Goal: Task Accomplishment & Management: Use online tool/utility

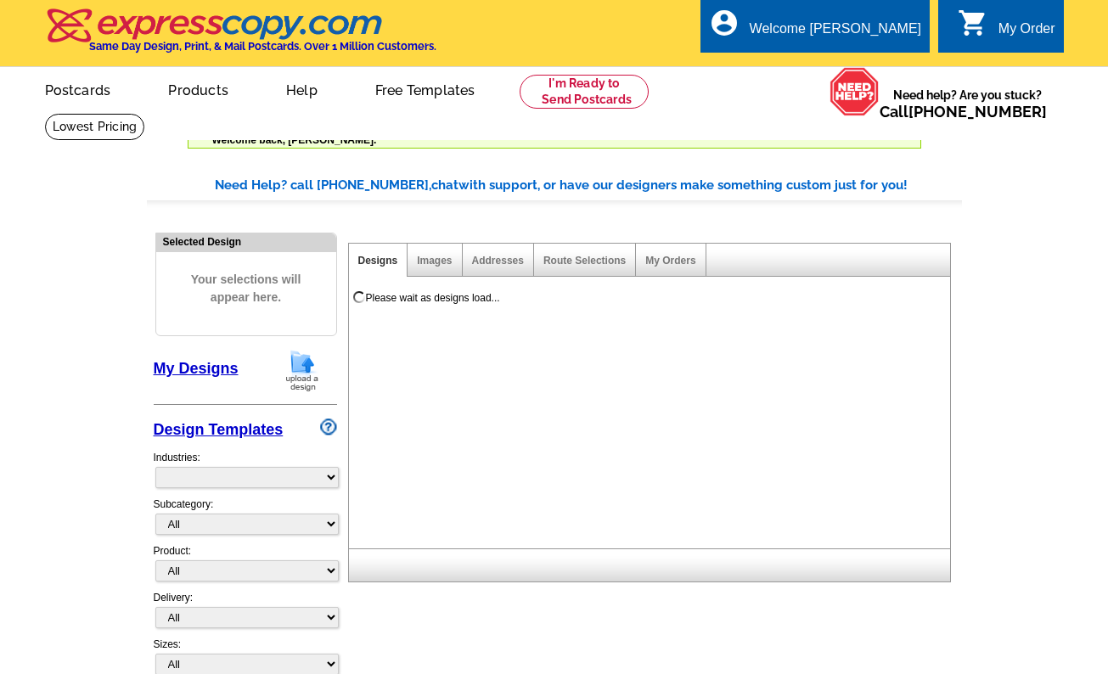
select select "785"
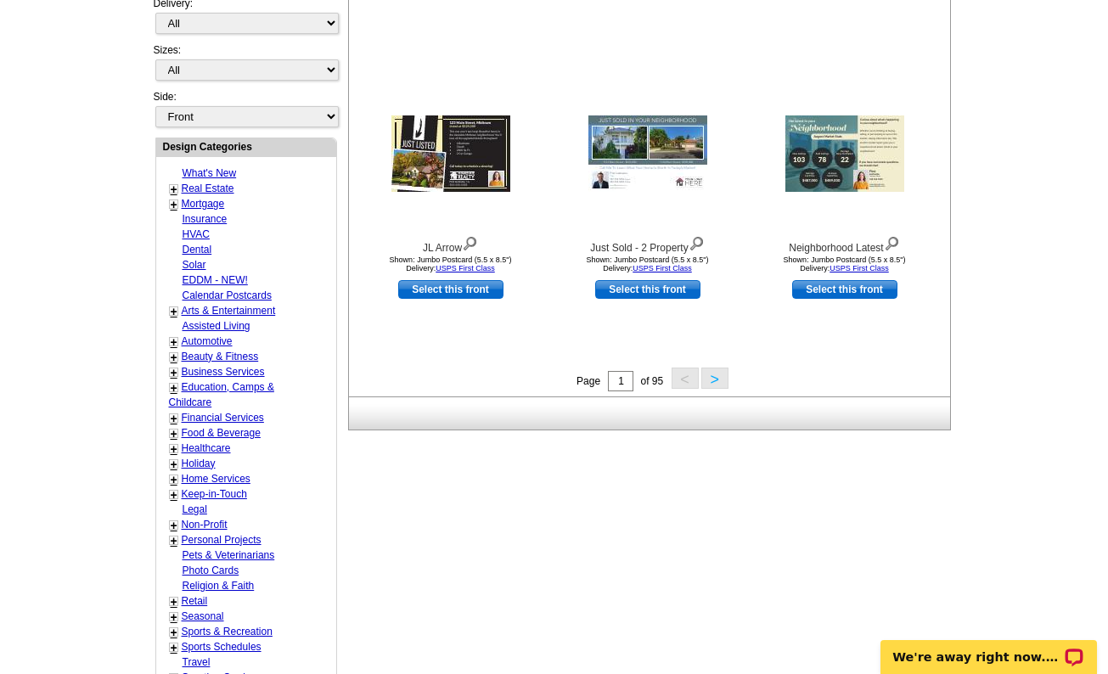
scroll to position [85, 0]
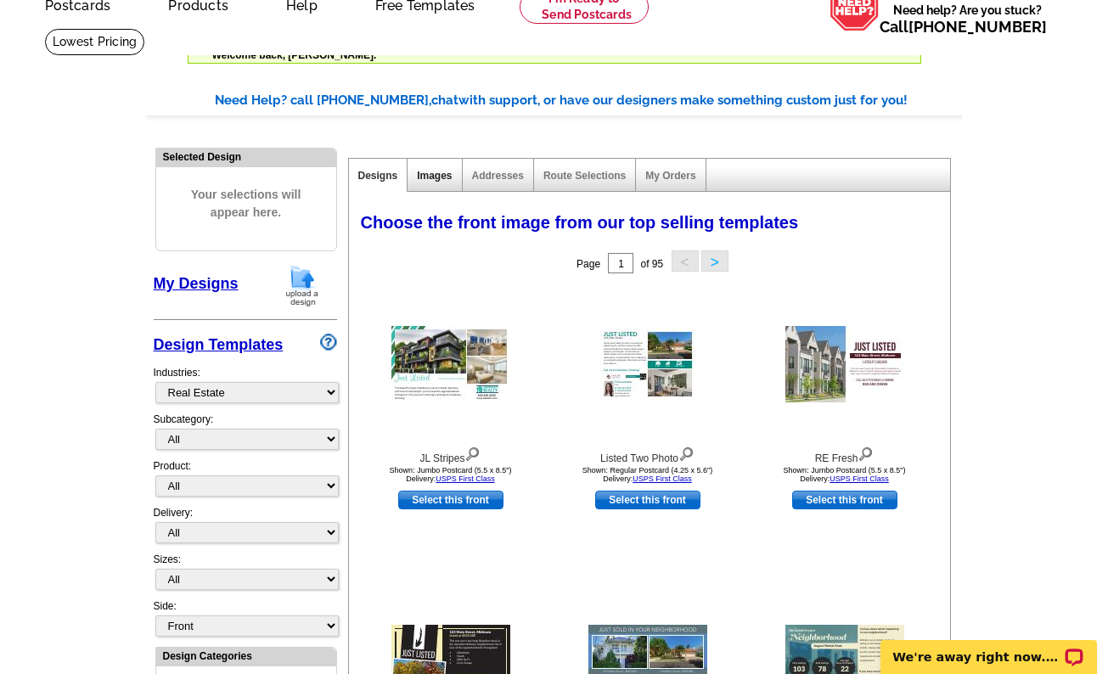
click at [433, 176] on link "Images" at bounding box center [434, 176] width 35 height 12
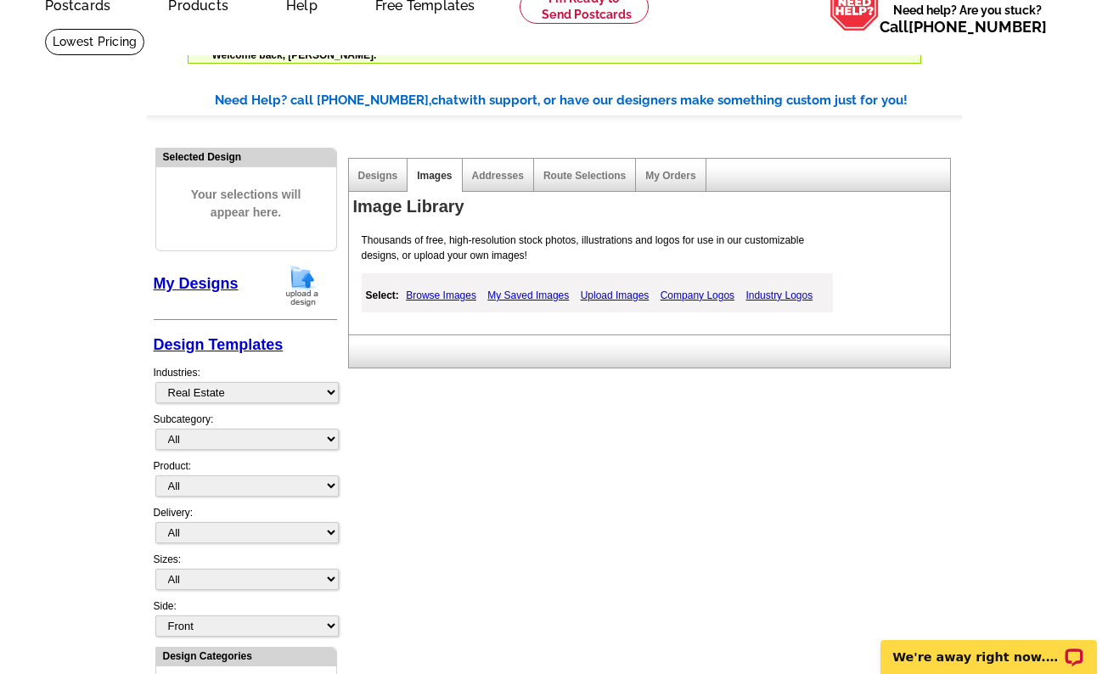
click at [620, 291] on link "Upload Images" at bounding box center [615, 295] width 77 height 20
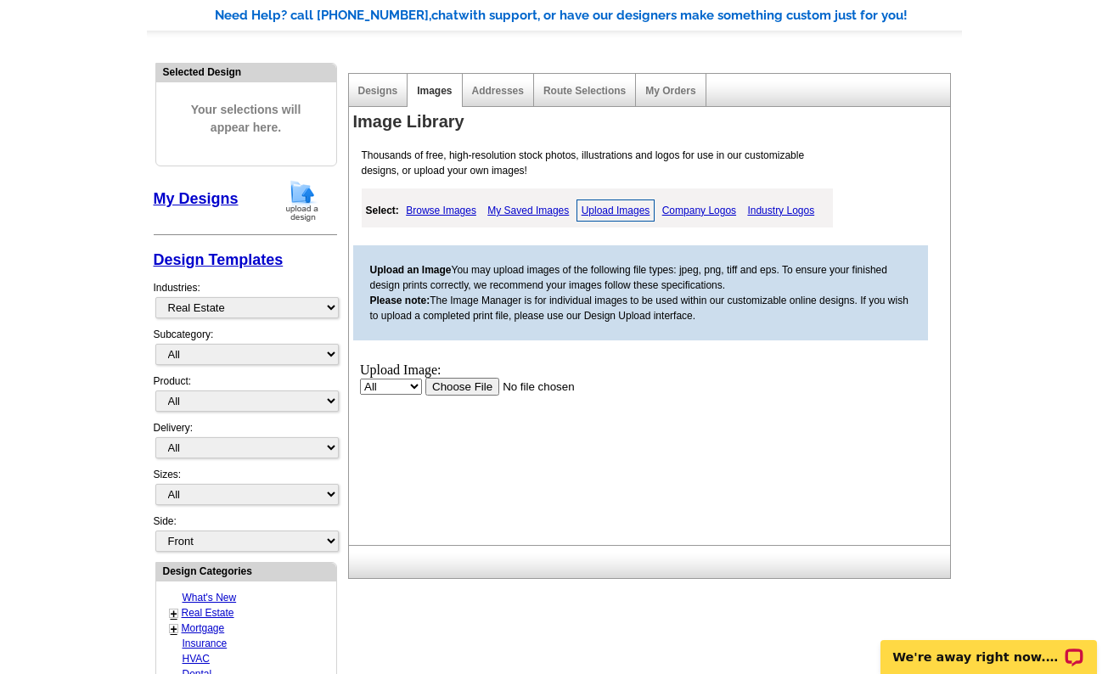
scroll to position [255, 0]
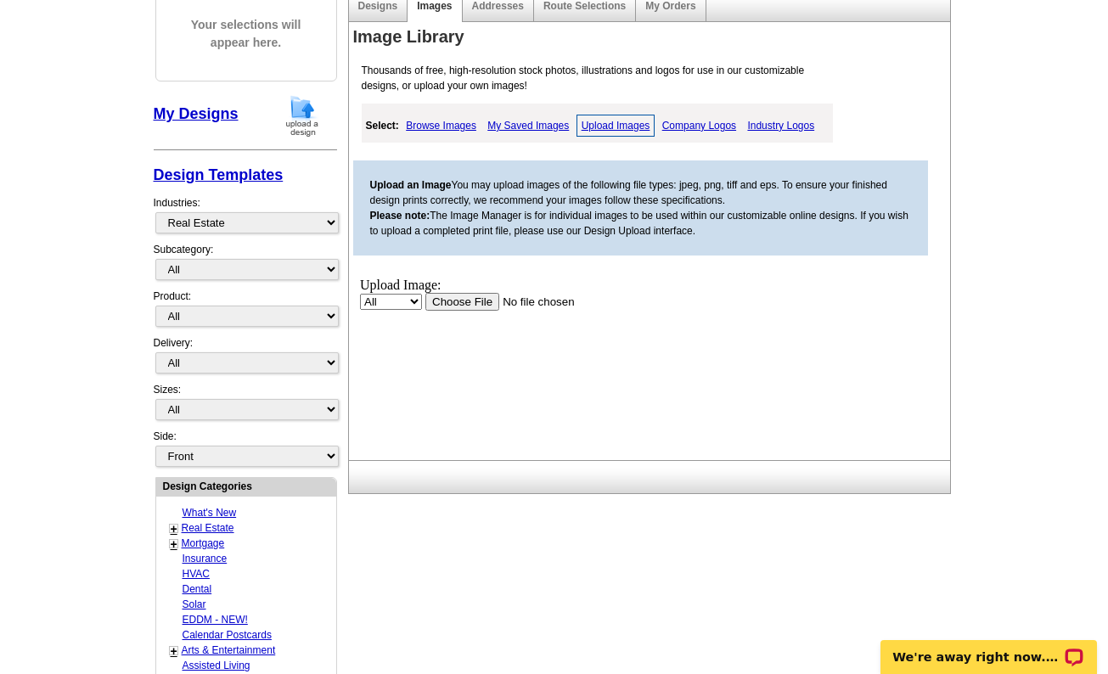
click at [411, 295] on select "All Property" at bounding box center [390, 301] width 62 height 16
click at [460, 296] on input "file" at bounding box center [532, 301] width 215 height 18
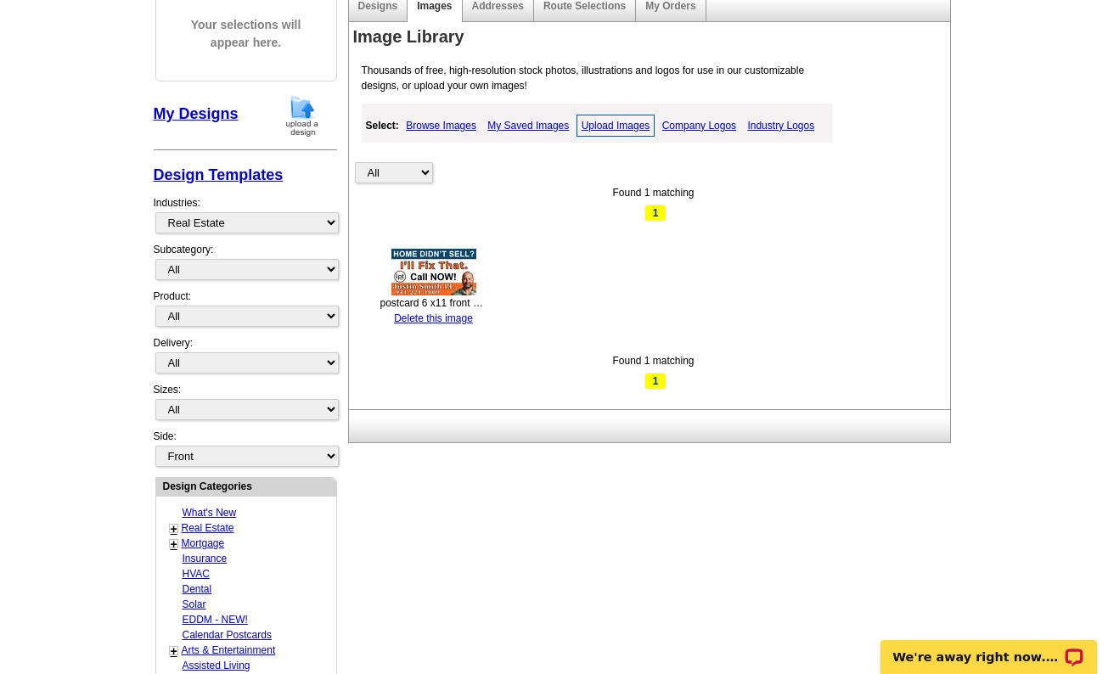
click at [619, 126] on link "Upload Images" at bounding box center [616, 126] width 79 height 22
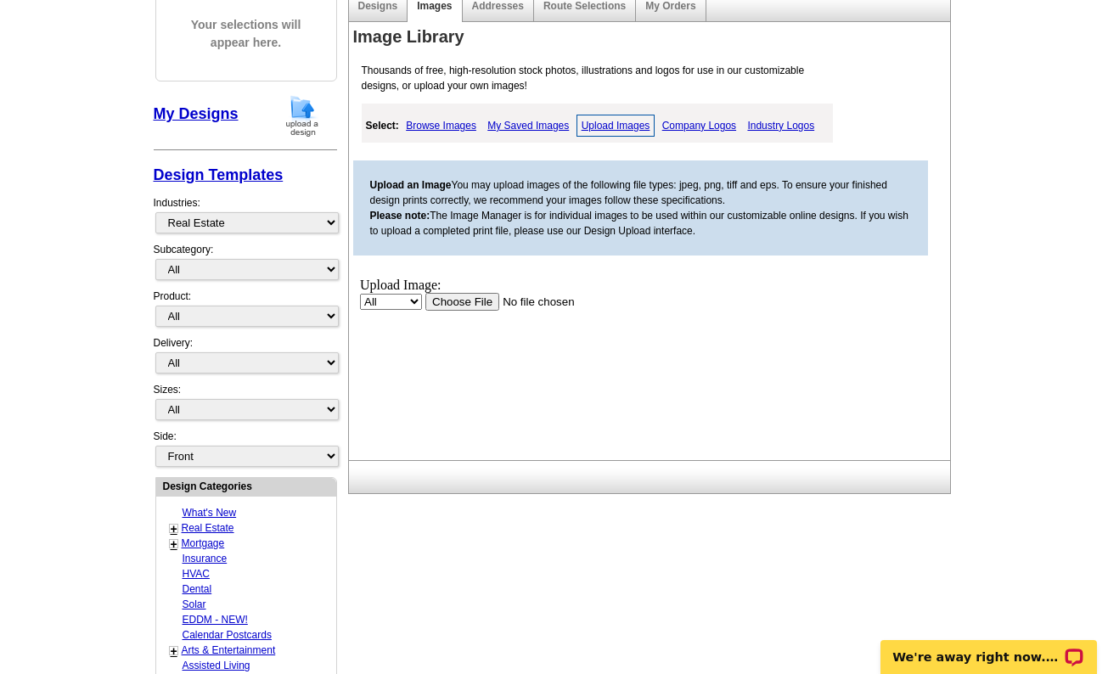
scroll to position [0, 0]
click at [467, 291] on div "Upload Image:" at bounding box center [513, 284] width 309 height 15
click at [469, 300] on input "file" at bounding box center [532, 301] width 215 height 18
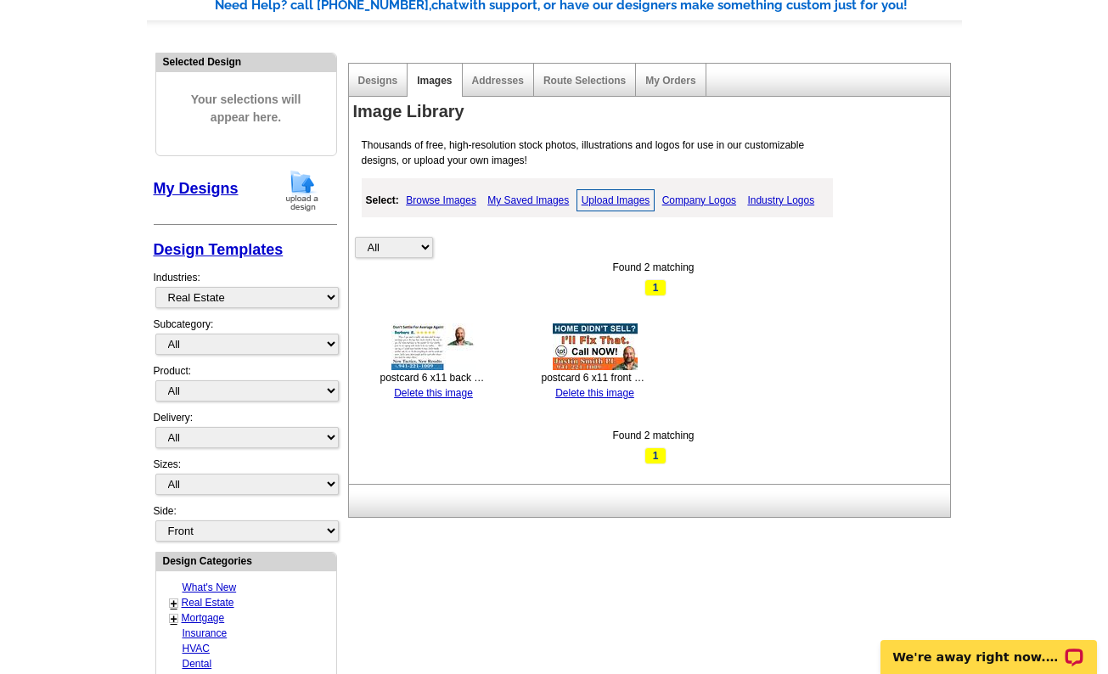
scroll to position [170, 0]
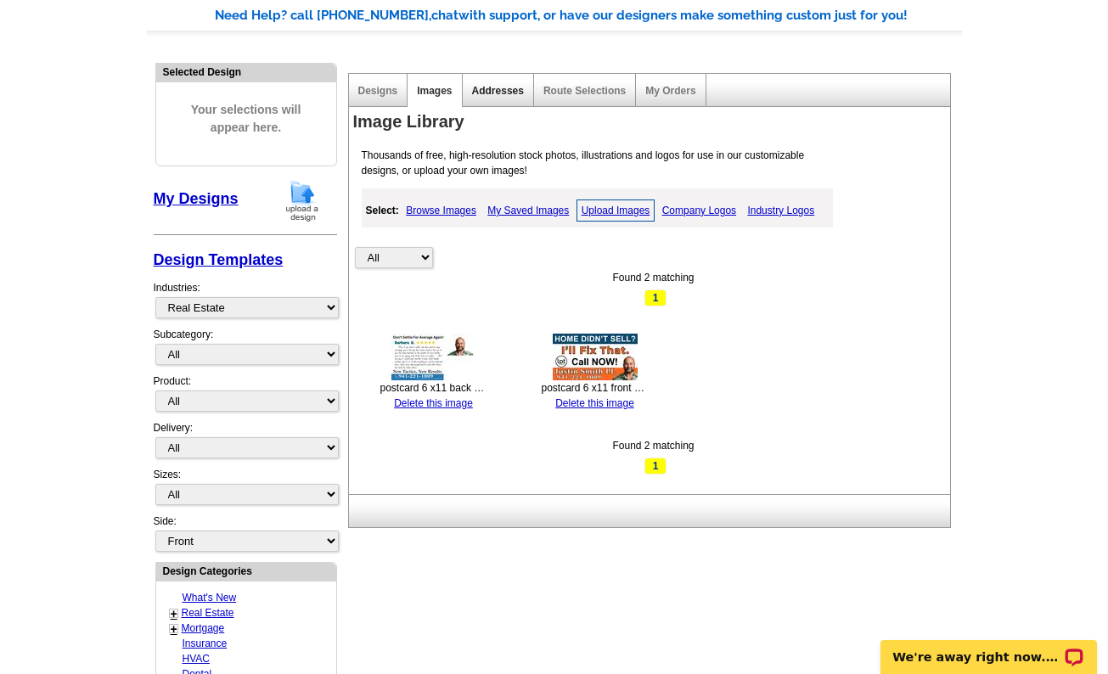
click at [502, 91] on link "Addresses" at bounding box center [498, 91] width 52 height 12
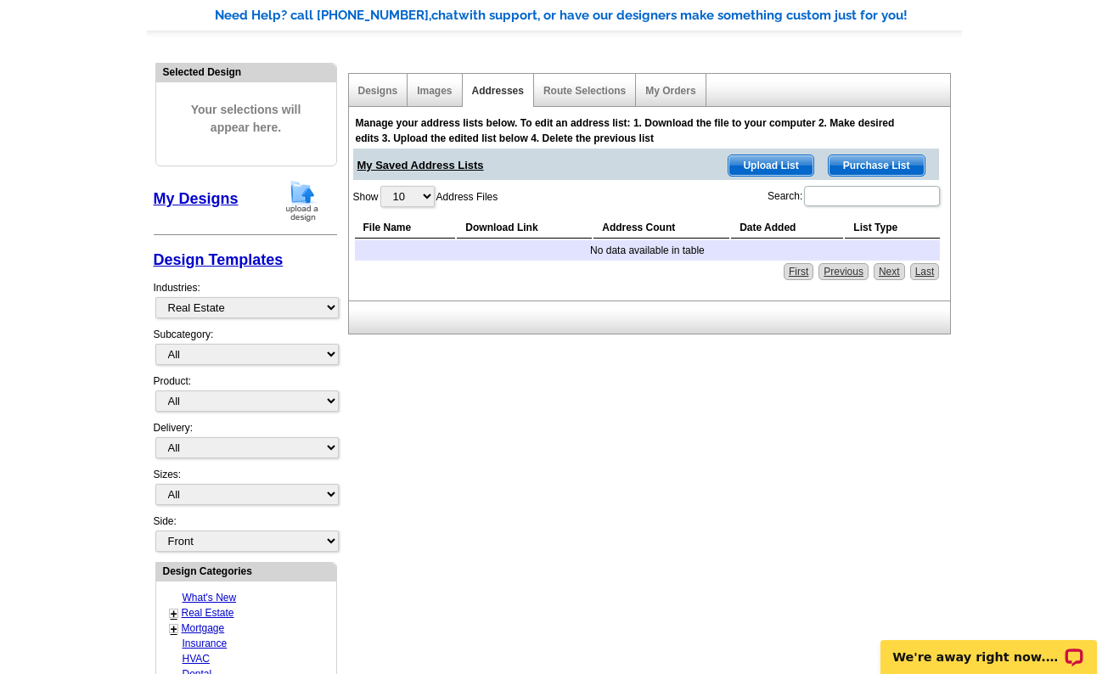
click at [757, 169] on span "Upload List" at bounding box center [771, 165] width 84 height 20
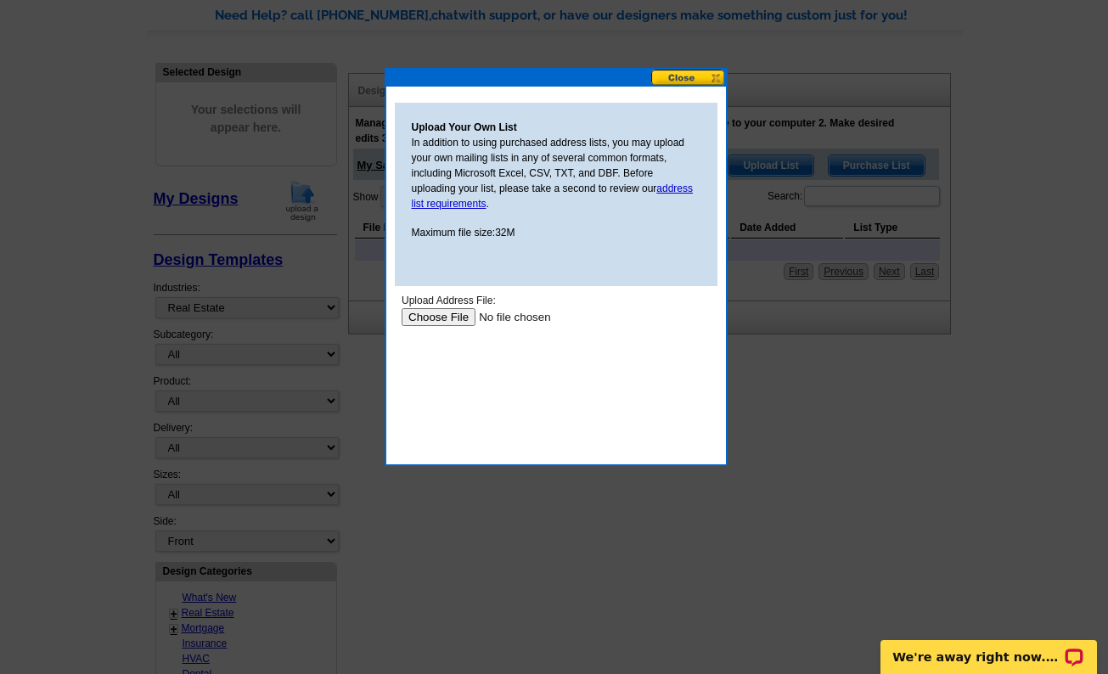
scroll to position [0, 0]
click at [443, 319] on input "file" at bounding box center [508, 317] width 215 height 18
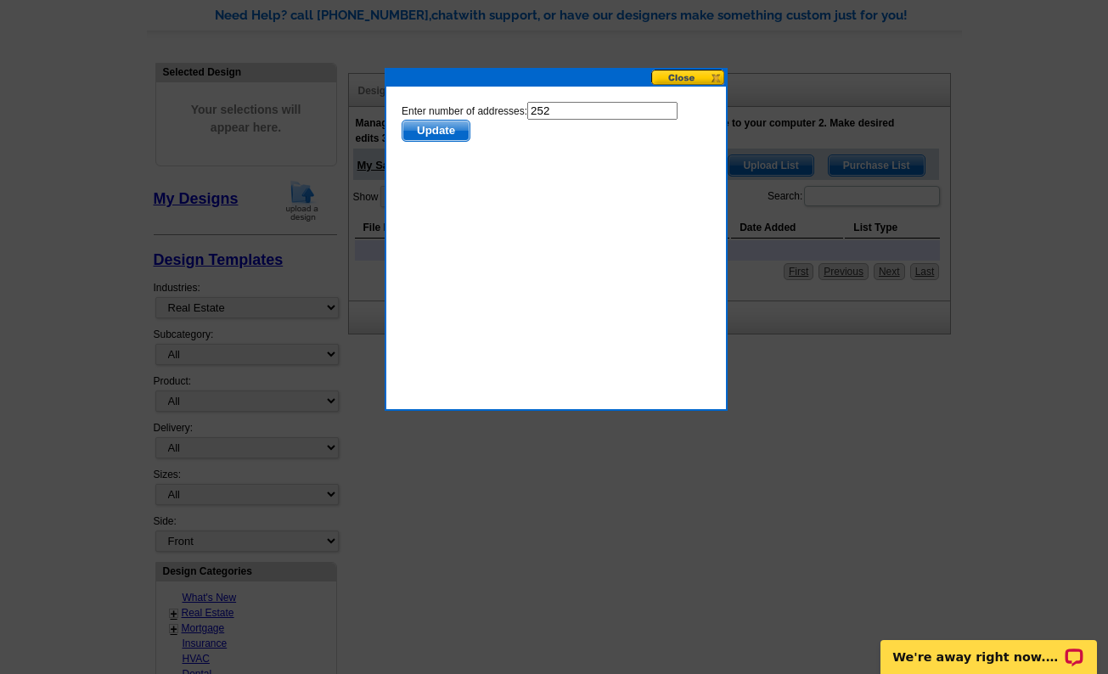
click at [450, 131] on span "Update" at bounding box center [435, 131] width 67 height 20
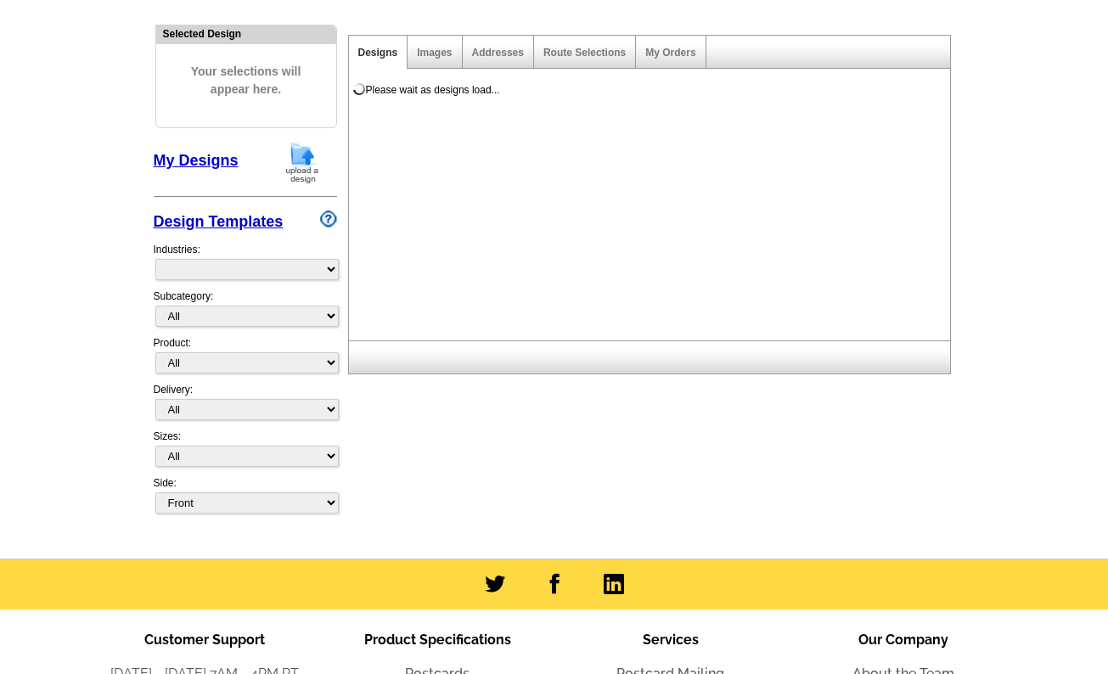
select select "785"
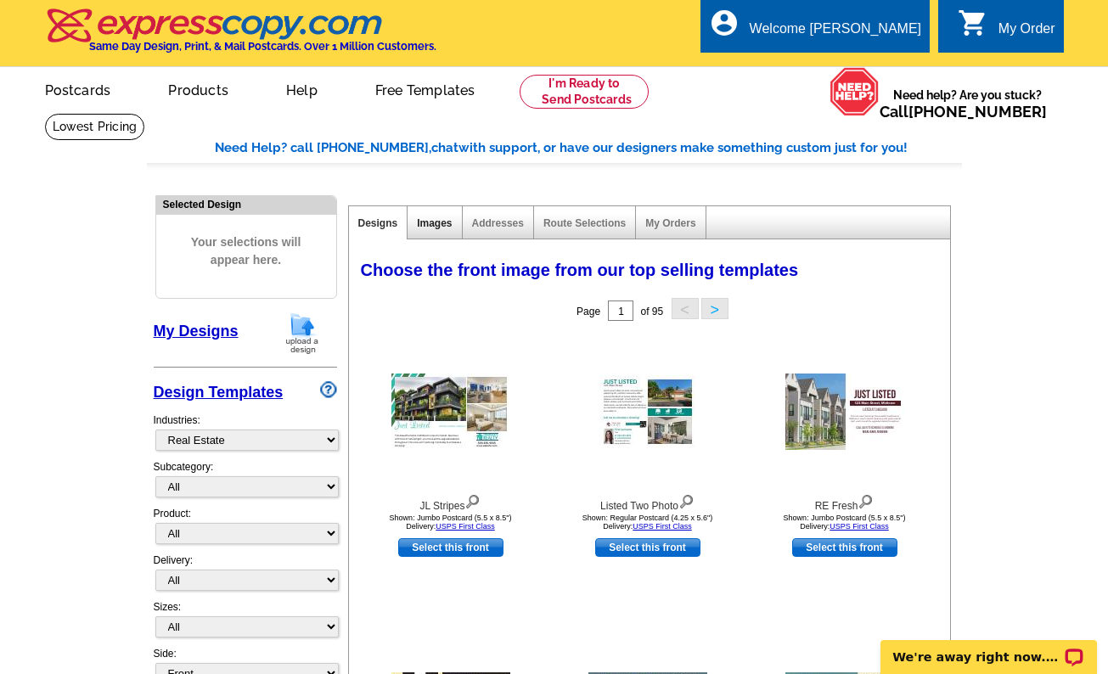
click at [437, 225] on link "Images" at bounding box center [434, 223] width 35 height 12
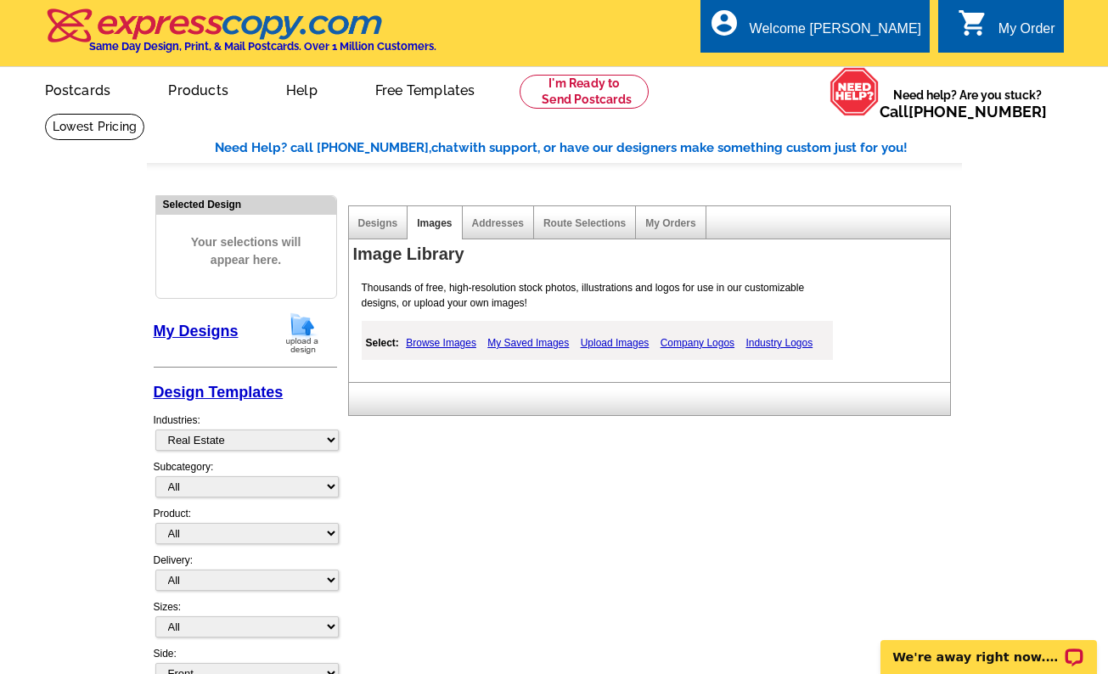
click at [544, 341] on link "My Saved Images" at bounding box center [528, 343] width 90 height 20
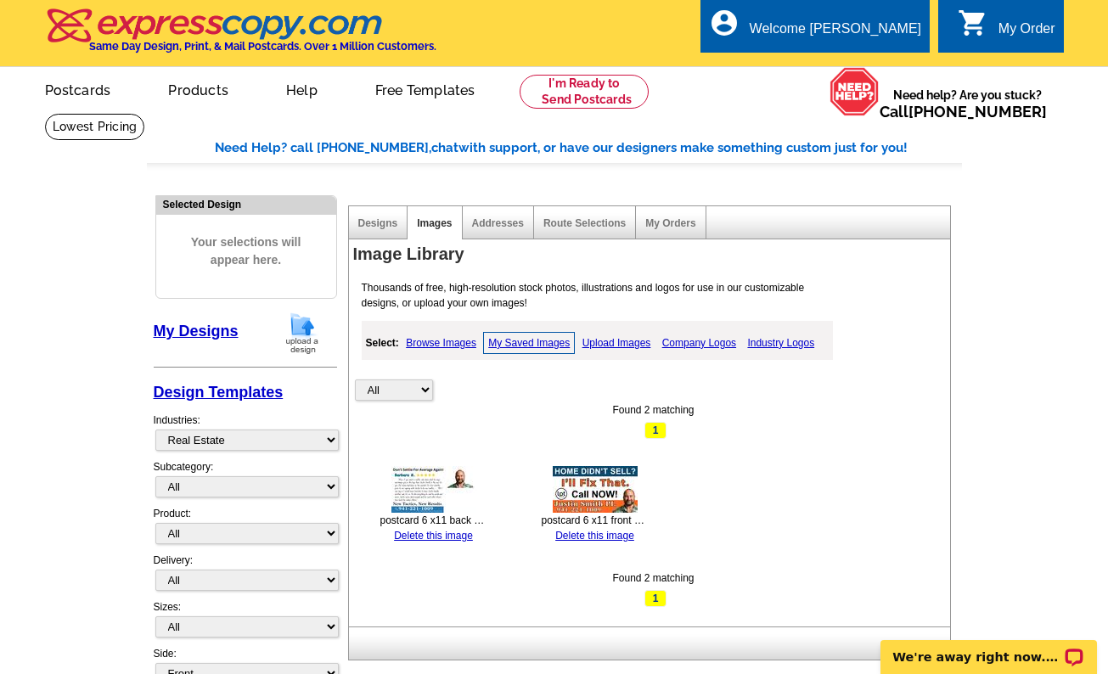
click at [596, 491] on img at bounding box center [595, 489] width 85 height 47
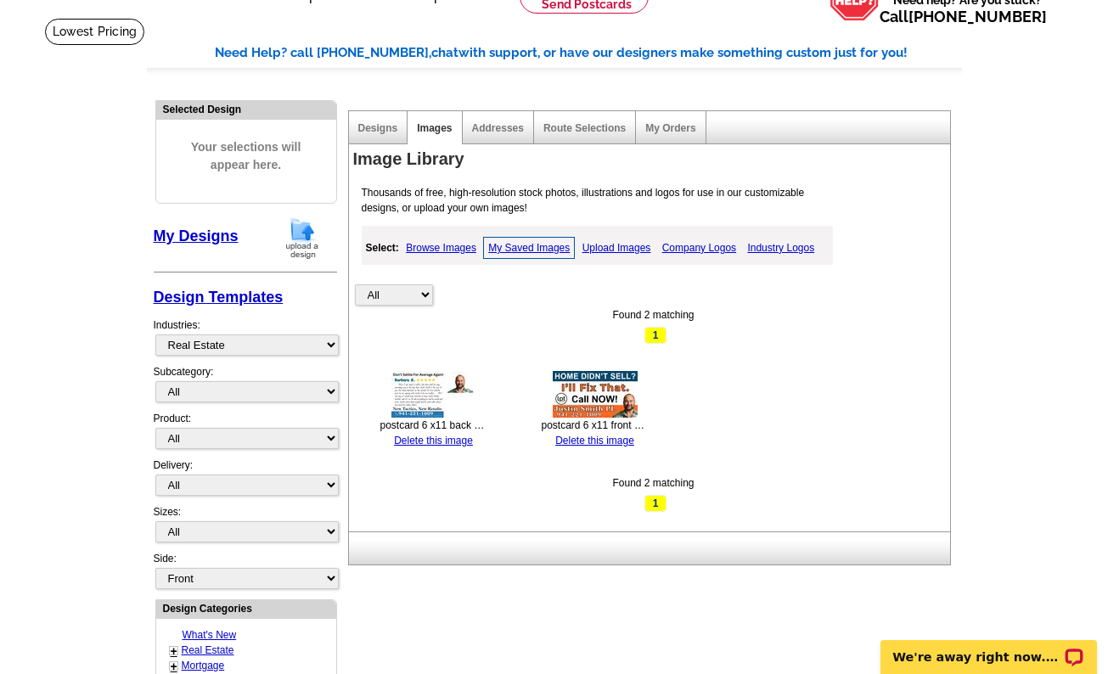
scroll to position [85, 0]
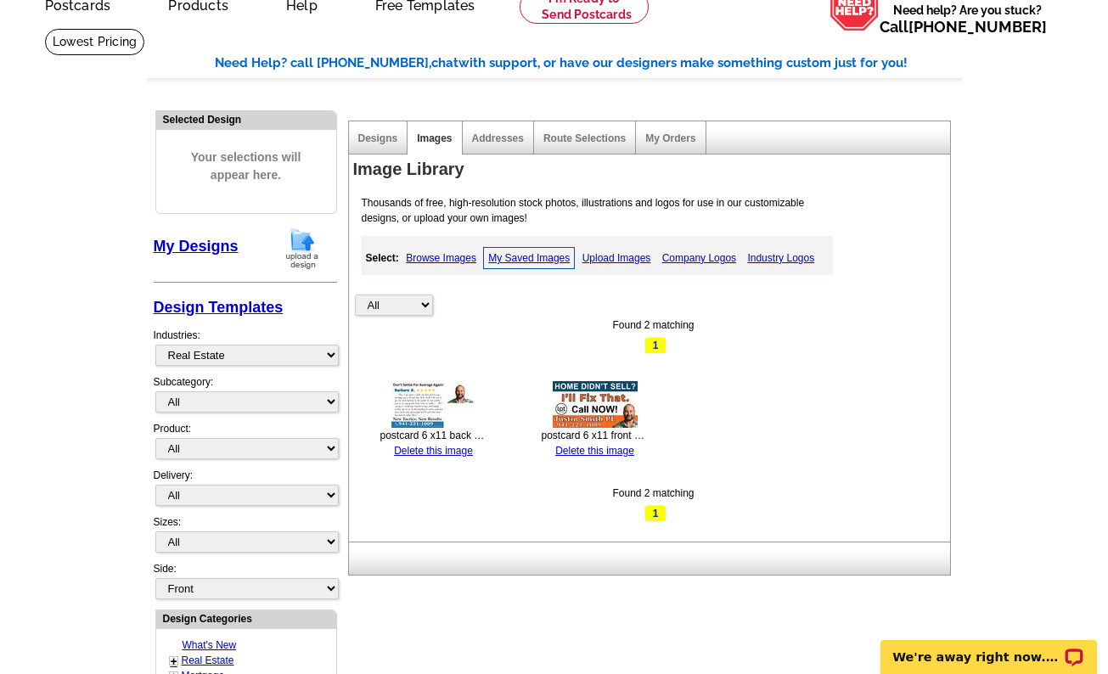
click at [419, 414] on img at bounding box center [434, 404] width 85 height 47
click at [629, 411] on img at bounding box center [595, 404] width 85 height 47
click at [506, 149] on div "Addresses" at bounding box center [498, 137] width 71 height 33
click at [506, 140] on link "Addresses" at bounding box center [498, 139] width 52 height 12
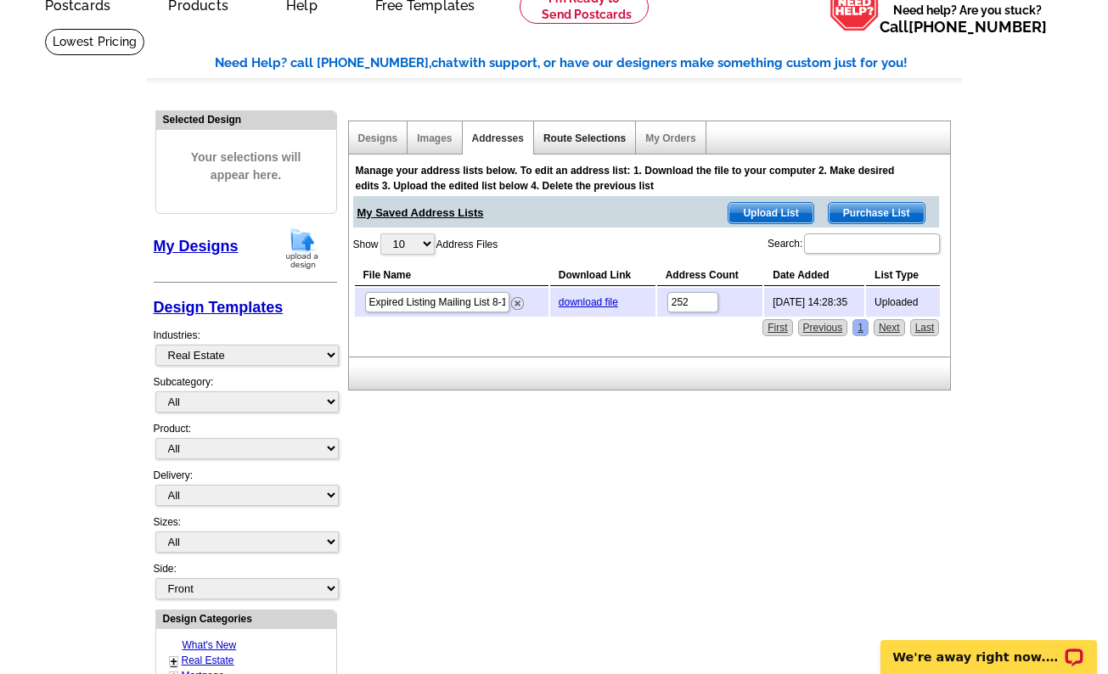
click at [573, 135] on link "Route Selections" at bounding box center [585, 139] width 82 height 12
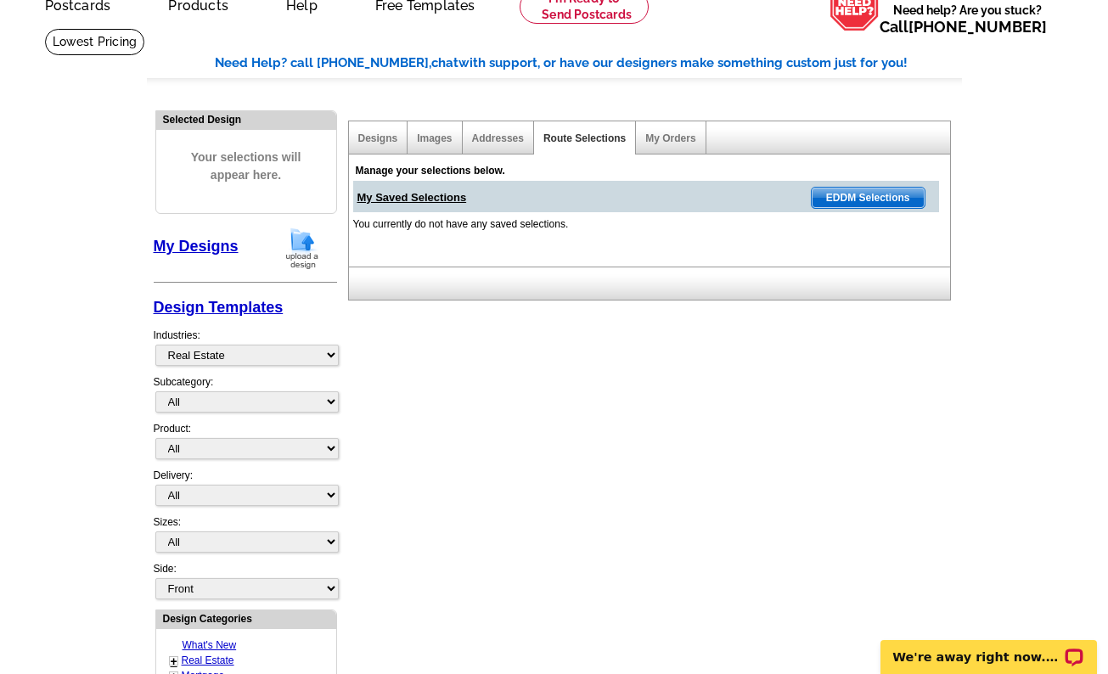
click at [670, 133] on div "My Orders" at bounding box center [671, 137] width 70 height 33
click at [670, 141] on link "My Orders" at bounding box center [671, 139] width 50 height 12
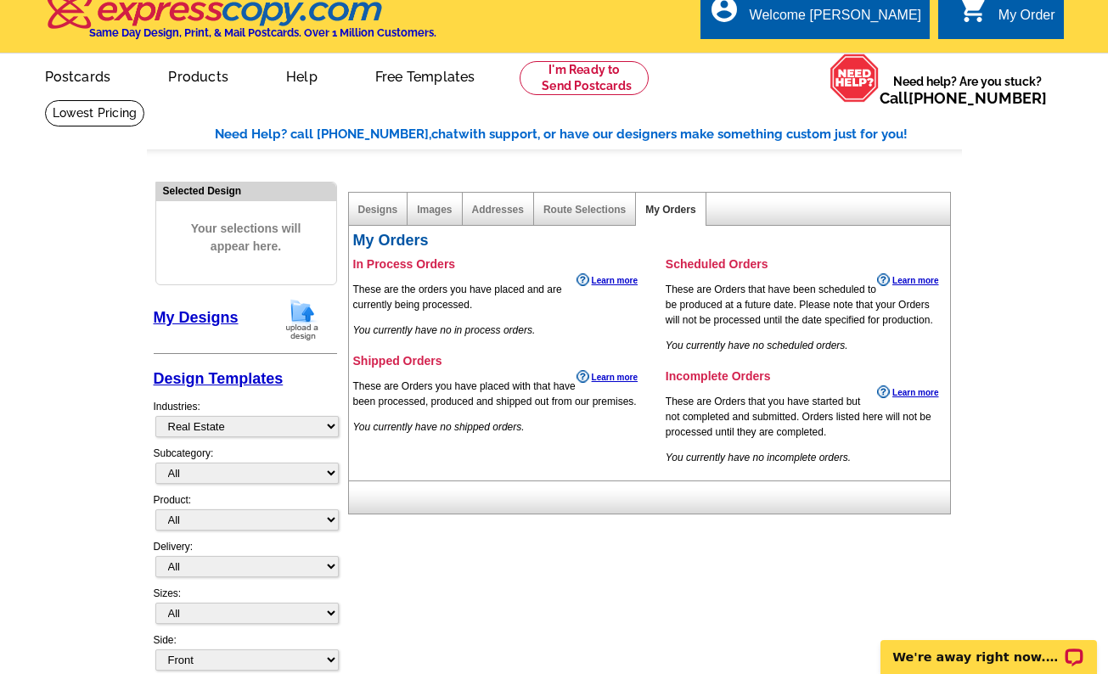
scroll to position [0, 0]
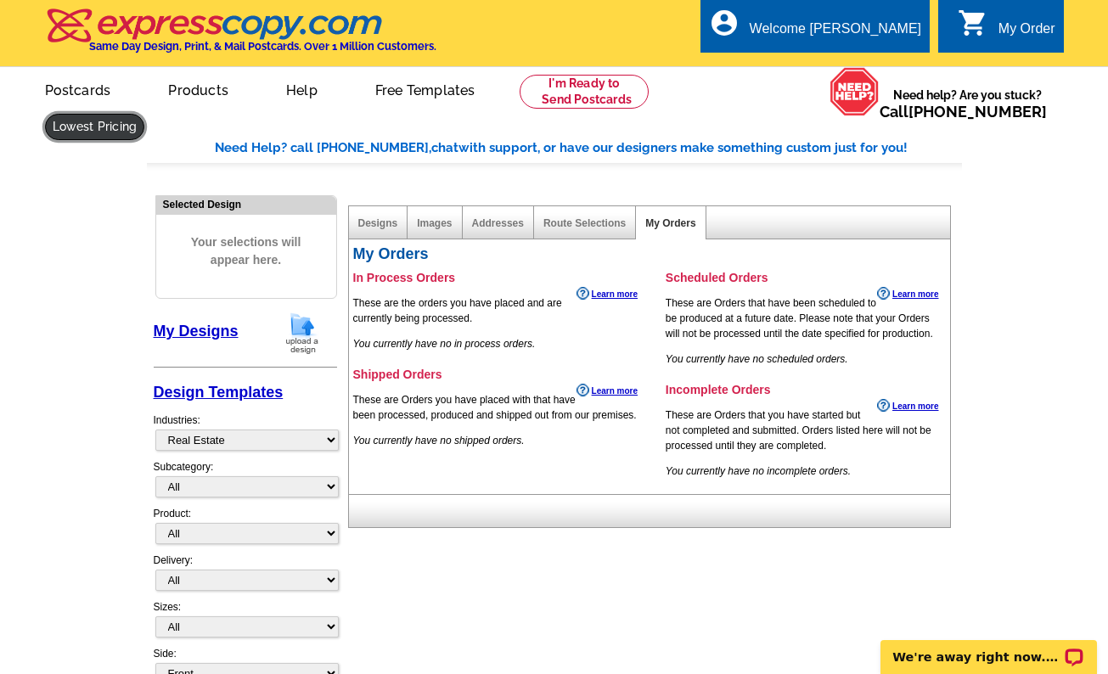
click at [145, 114] on link at bounding box center [95, 127] width 100 height 26
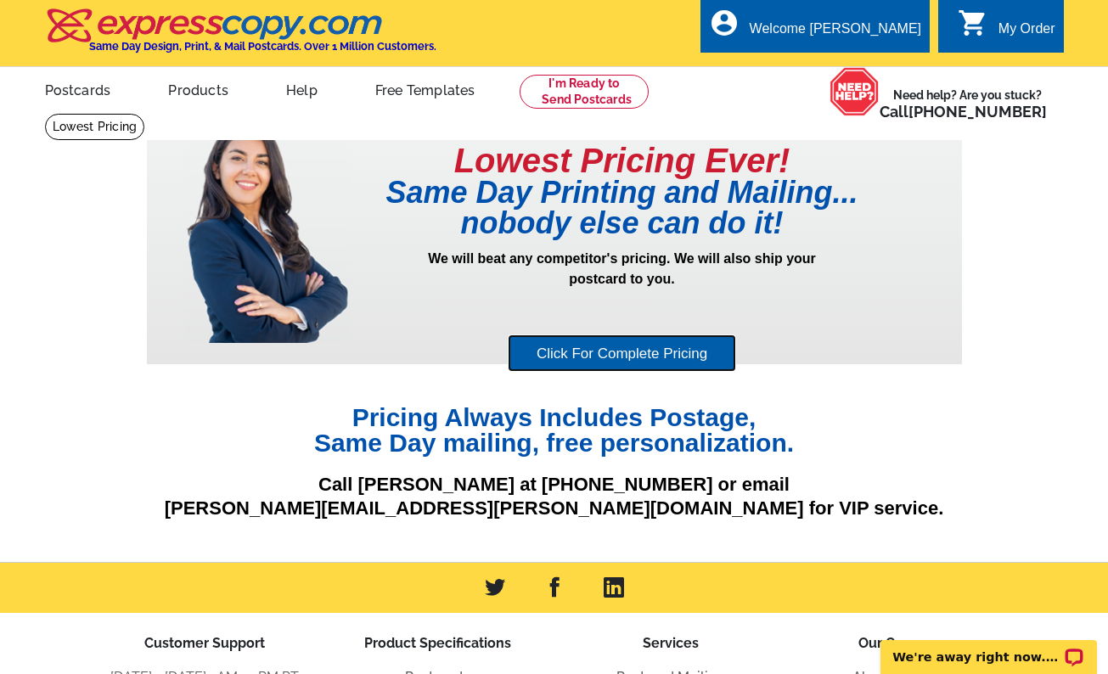
click at [575, 354] on link "Click For Complete Pricing" at bounding box center [622, 354] width 228 height 38
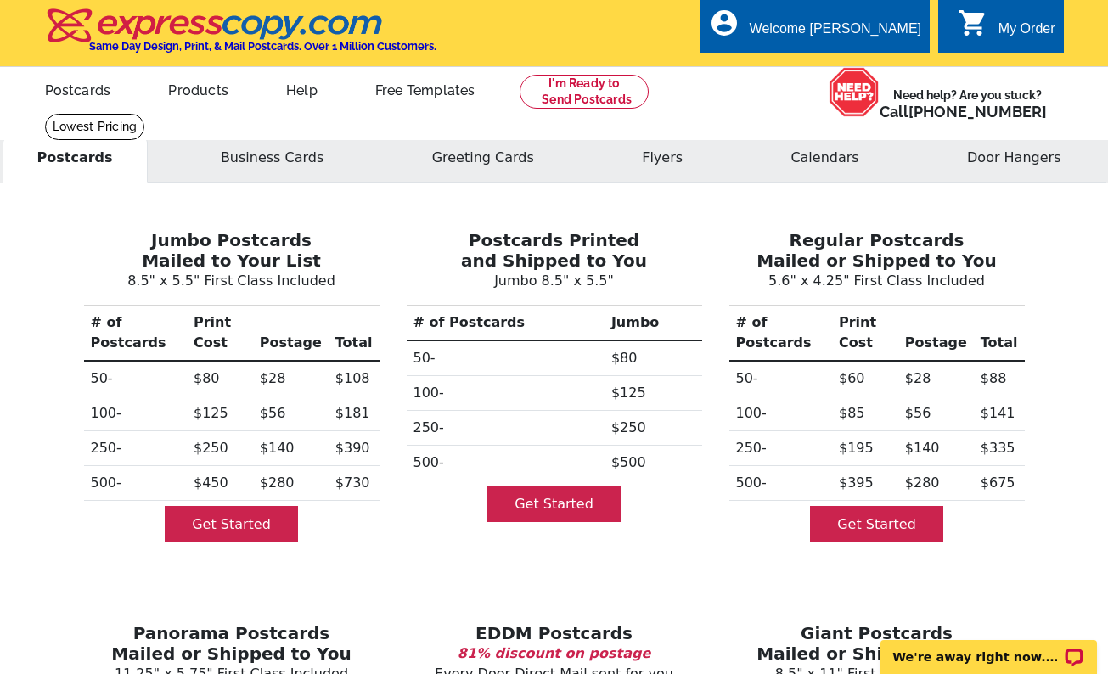
click at [390, 527] on div "Jumbo Postcards Mailed to Your List 8.5" x 5.5" First Class Included # of Postc…" at bounding box center [231, 382] width 323 height 359
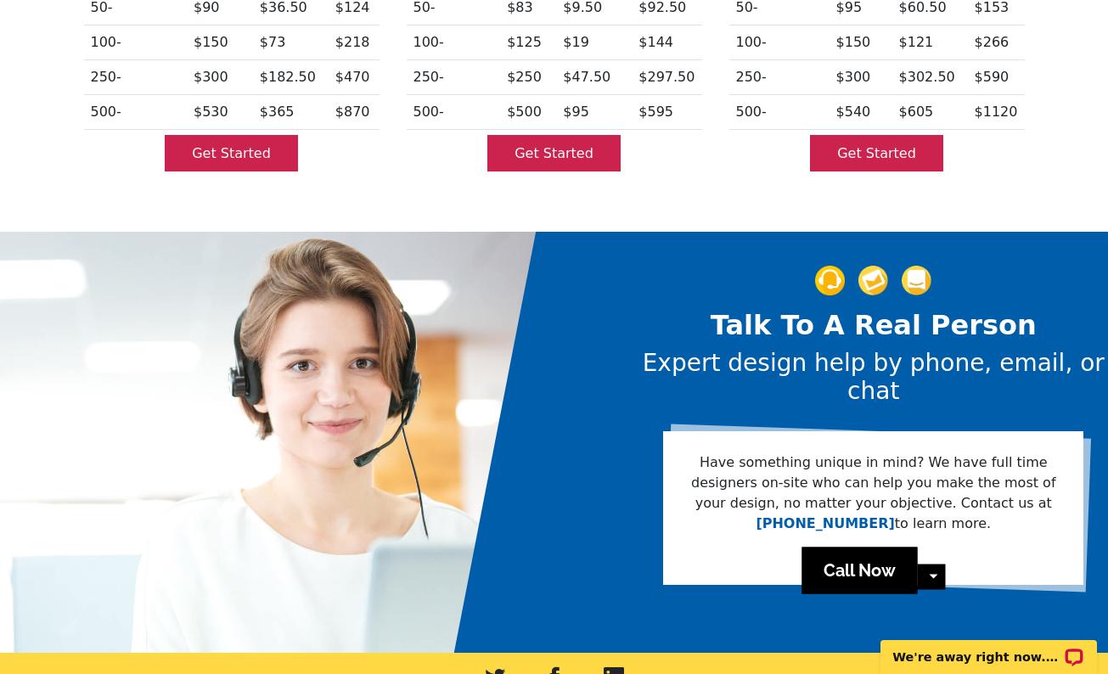
scroll to position [340, 0]
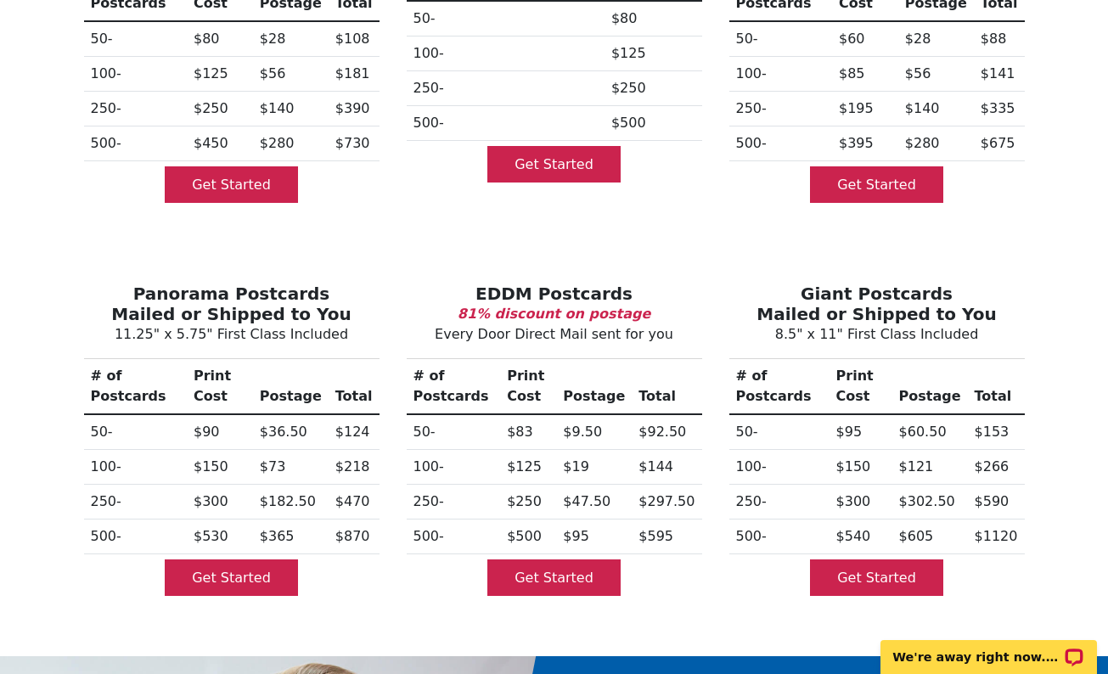
click at [668, 284] on h3 "EDDM Postcards" at bounding box center [555, 294] width 296 height 20
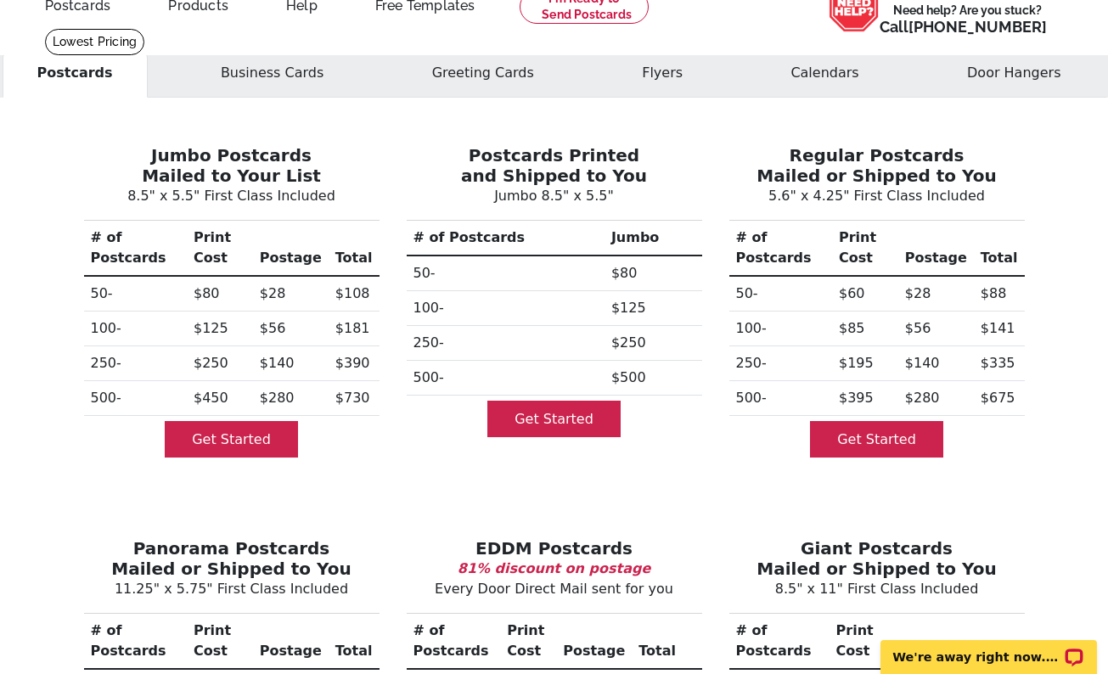
scroll to position [0, 0]
